Goal: Transaction & Acquisition: Purchase product/service

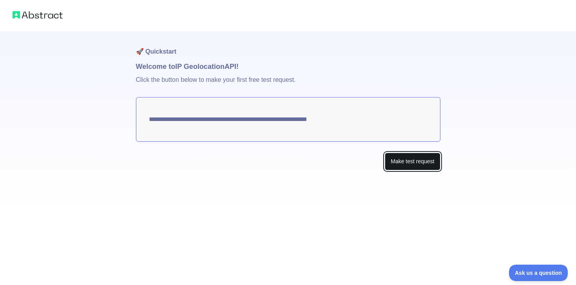
click at [397, 162] on button "Make test request" at bounding box center [411, 162] width 55 height 18
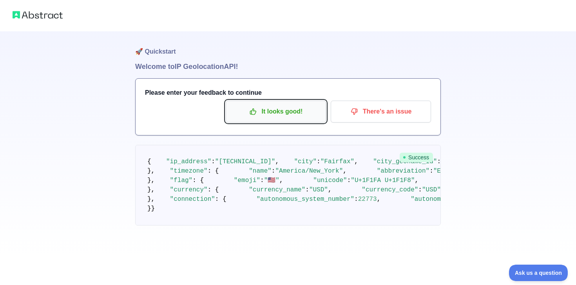
click at [300, 115] on p "It looks good!" at bounding box center [275, 111] width 88 height 13
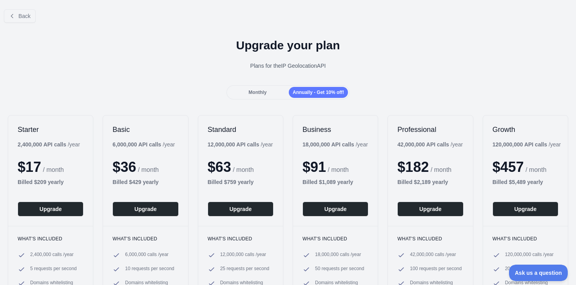
click at [267, 92] on div "Monthly" at bounding box center [257, 92] width 59 height 11
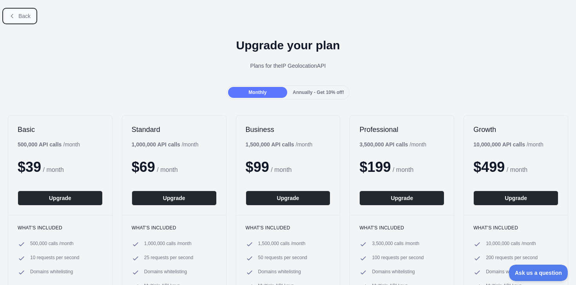
click at [23, 13] on span "Back" at bounding box center [24, 16] width 12 height 6
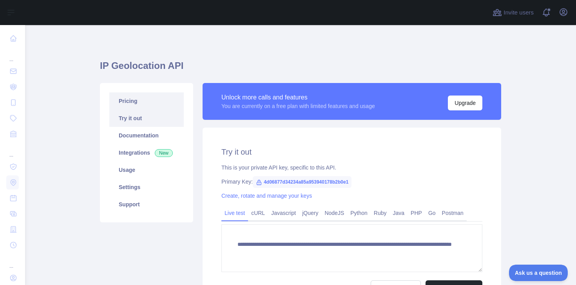
click at [134, 107] on link "Pricing" at bounding box center [146, 100] width 74 height 17
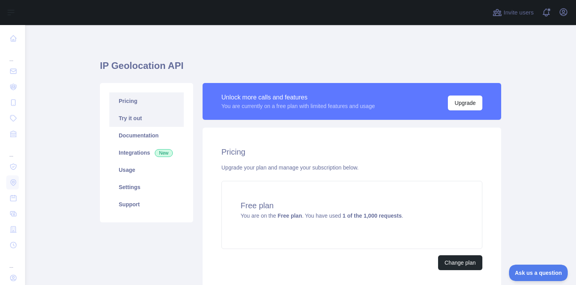
click at [138, 117] on link "Try it out" at bounding box center [146, 118] width 74 height 17
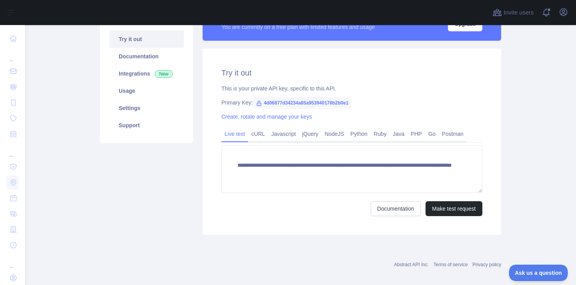
scroll to position [82, 0]
